Goal: Find specific page/section: Find specific page/section

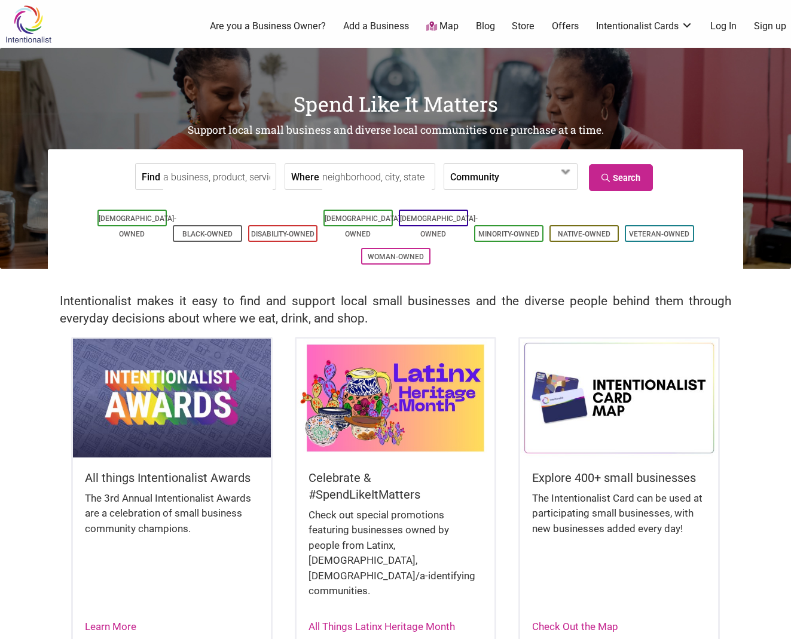
click at [180, 177] on input "Find" at bounding box center [217, 177] width 109 height 27
type input "cafe calavera"
click at [608, 177] on icon at bounding box center [606, 178] width 11 height 8
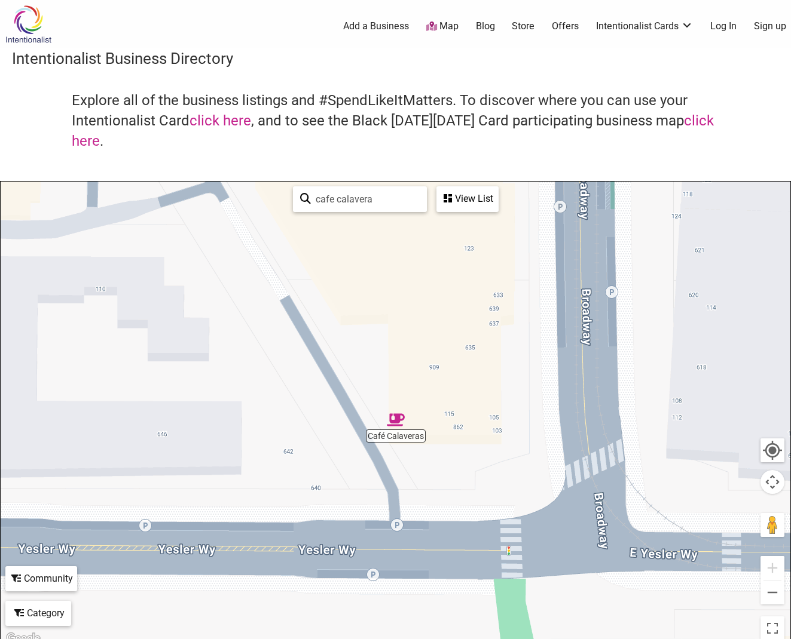
click at [397, 424] on img "Café Calaveras" at bounding box center [396, 420] width 18 height 18
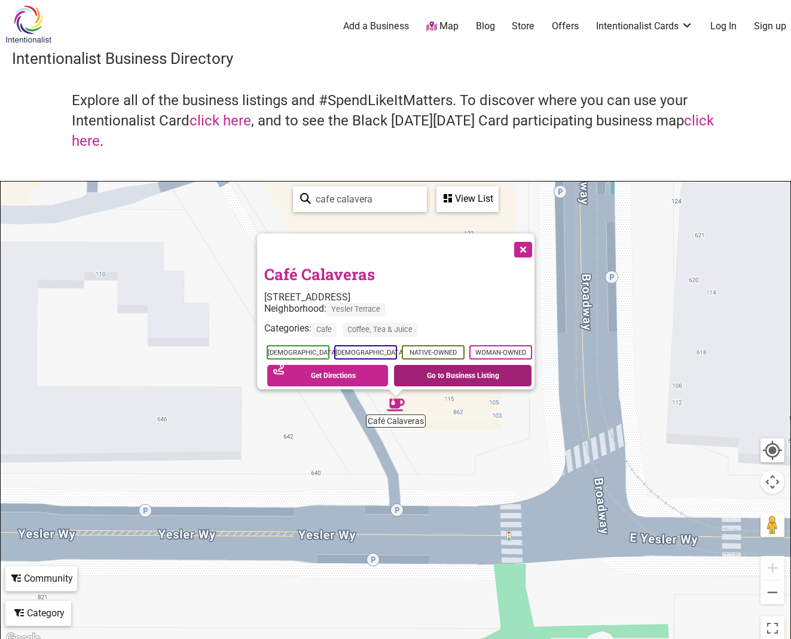
click at [436, 371] on link "Go to Business Listing" at bounding box center [462, 376] width 137 height 22
